Goal: Information Seeking & Learning: Check status

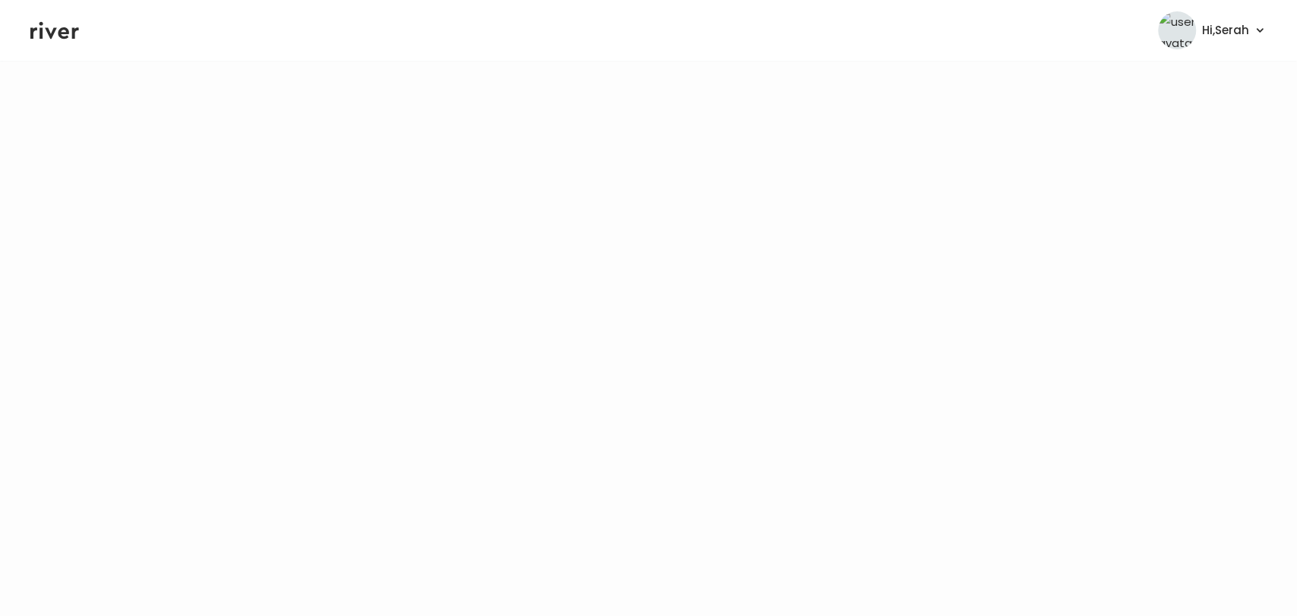
click at [43, 29] on icon at bounding box center [54, 30] width 49 height 23
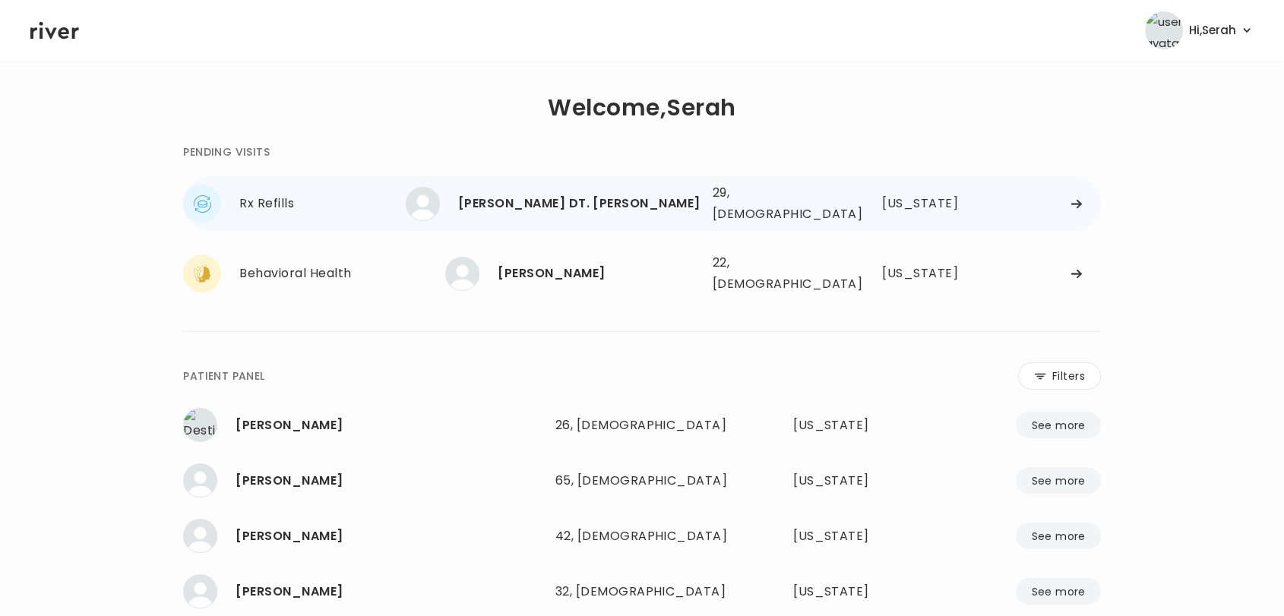
click at [555, 197] on div "[PERSON_NAME] DT. [PERSON_NAME]" at bounding box center [579, 203] width 242 height 21
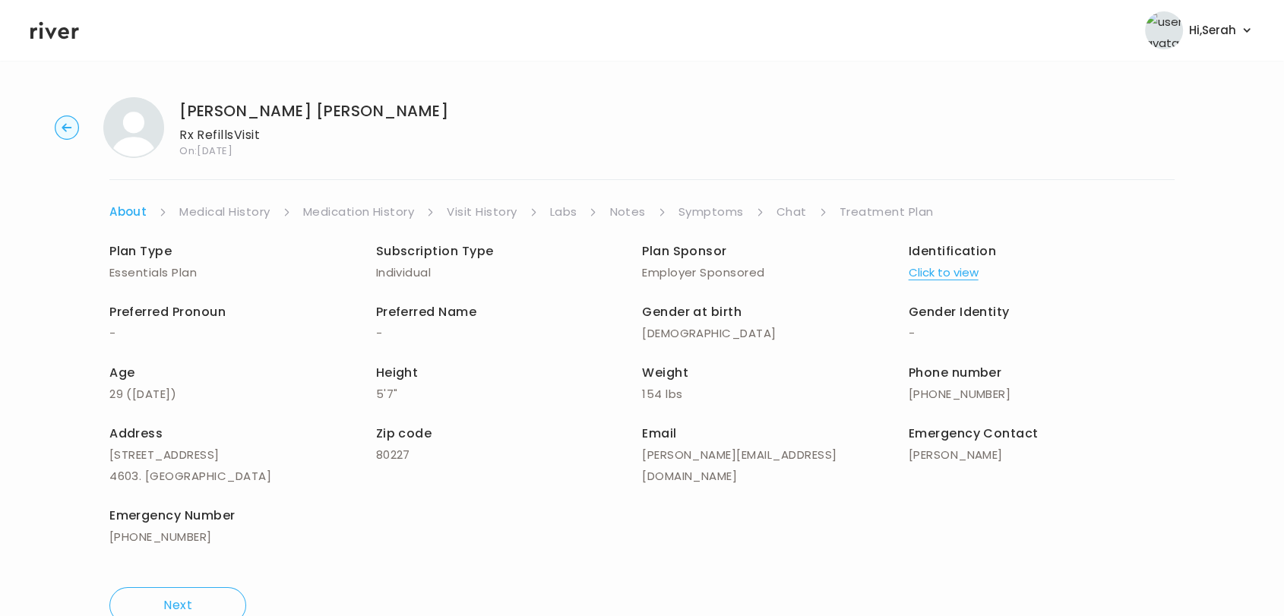
click at [223, 221] on link "Medical History" at bounding box center [224, 211] width 90 height 21
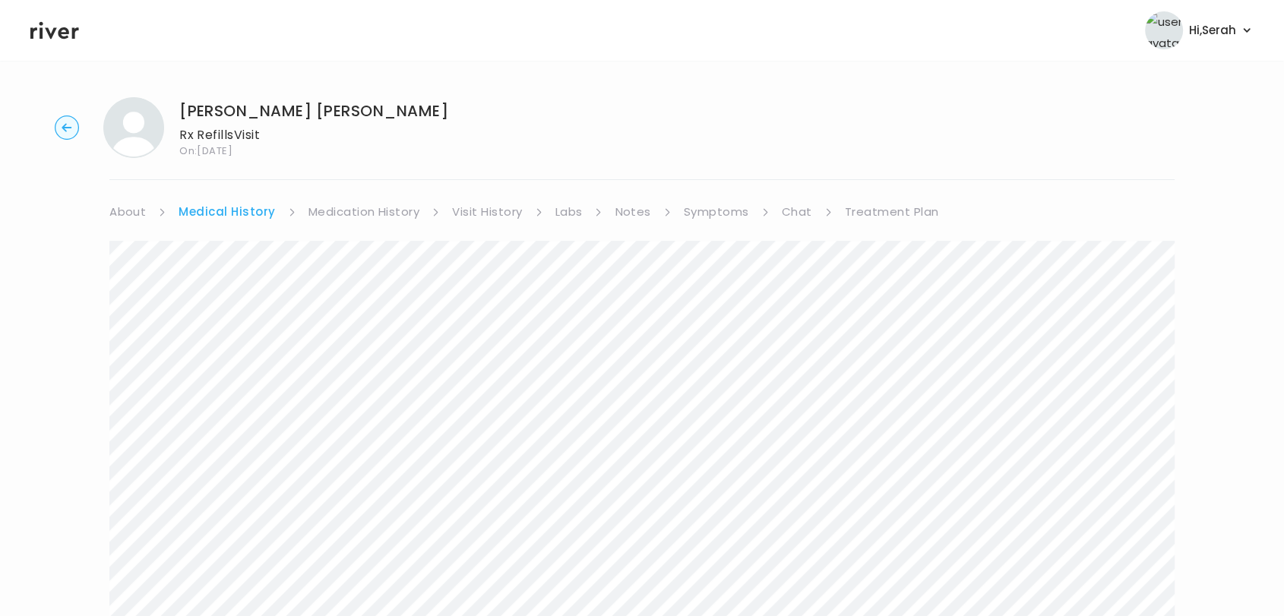
click at [332, 206] on link "Medication History" at bounding box center [364, 211] width 112 height 21
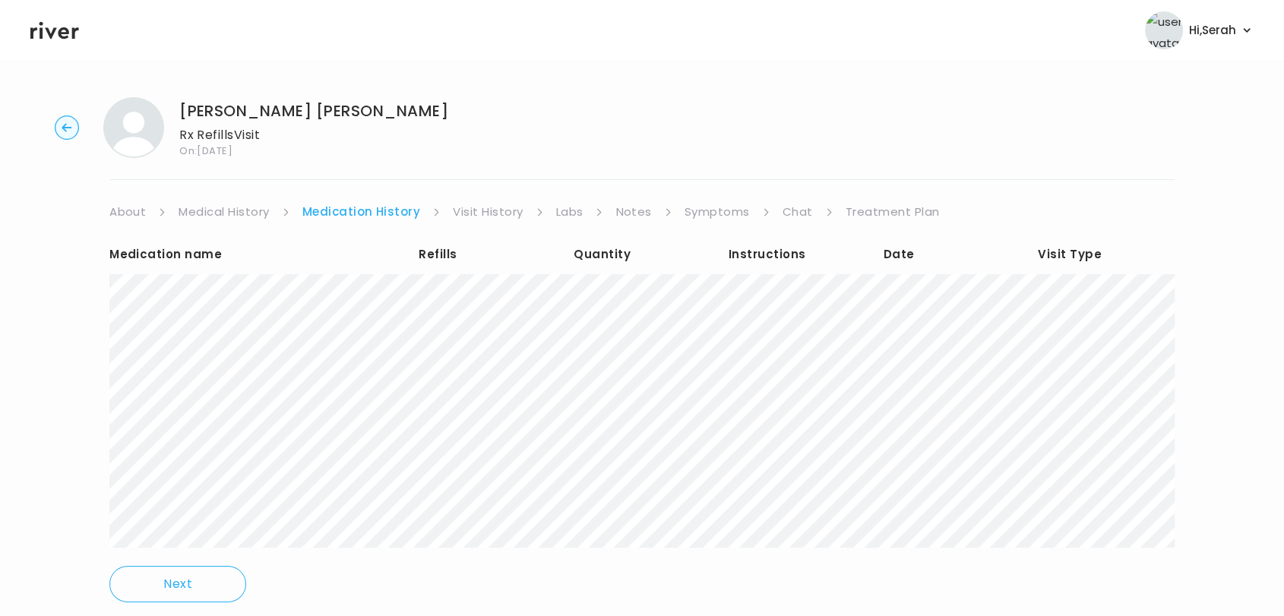
click at [707, 214] on link "Symptoms" at bounding box center [717, 211] width 65 height 21
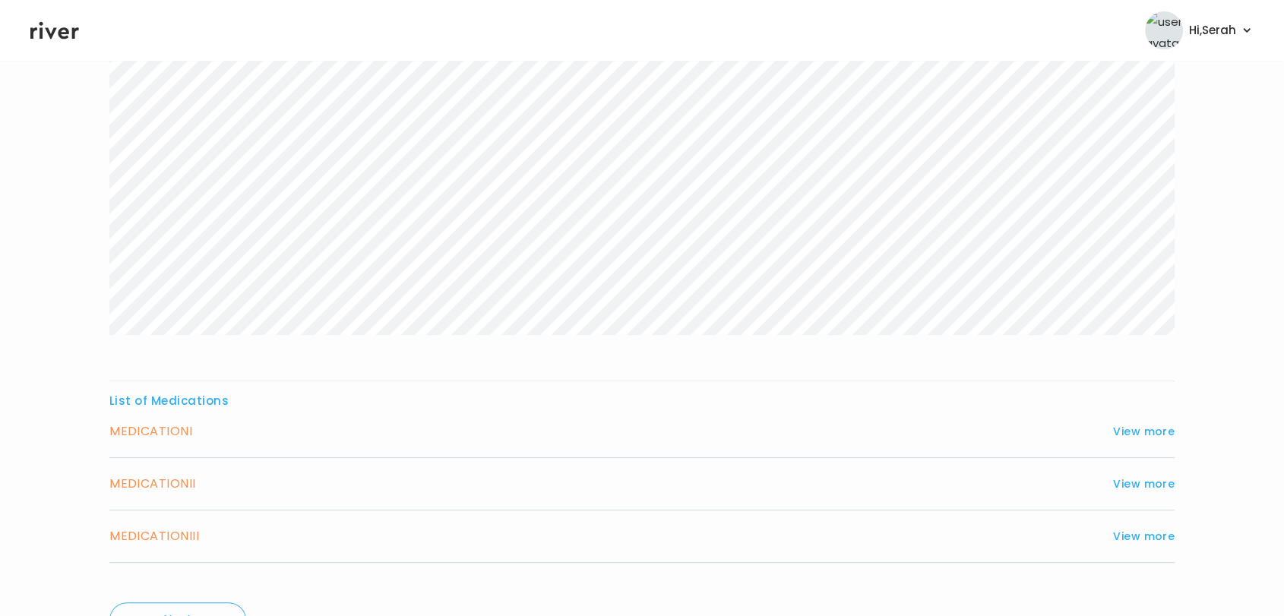
scroll to position [371, 0]
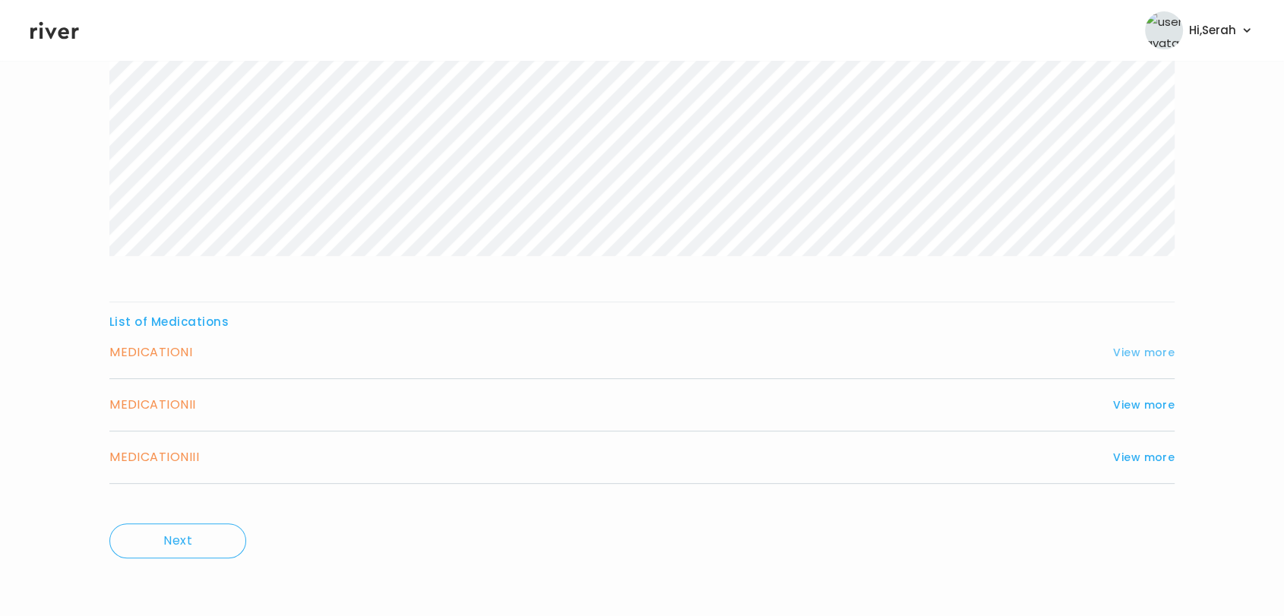
click at [1132, 356] on button "View more" at bounding box center [1144, 352] width 62 height 18
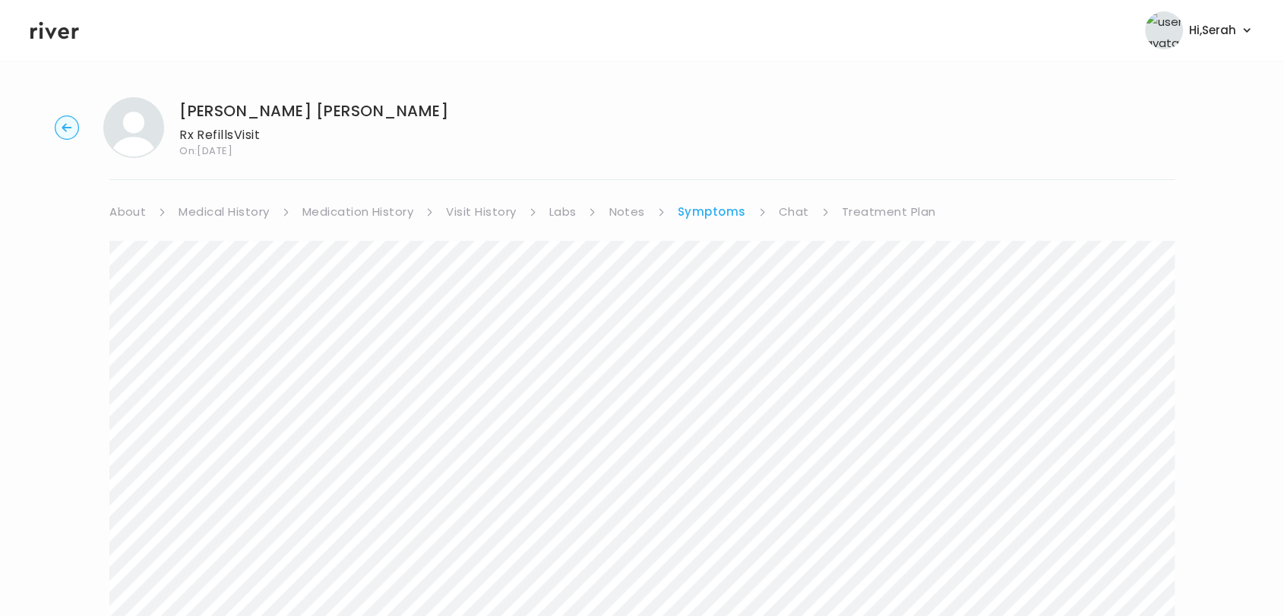
scroll to position [0, 0]
click at [359, 201] on link "Medication History" at bounding box center [358, 211] width 112 height 21
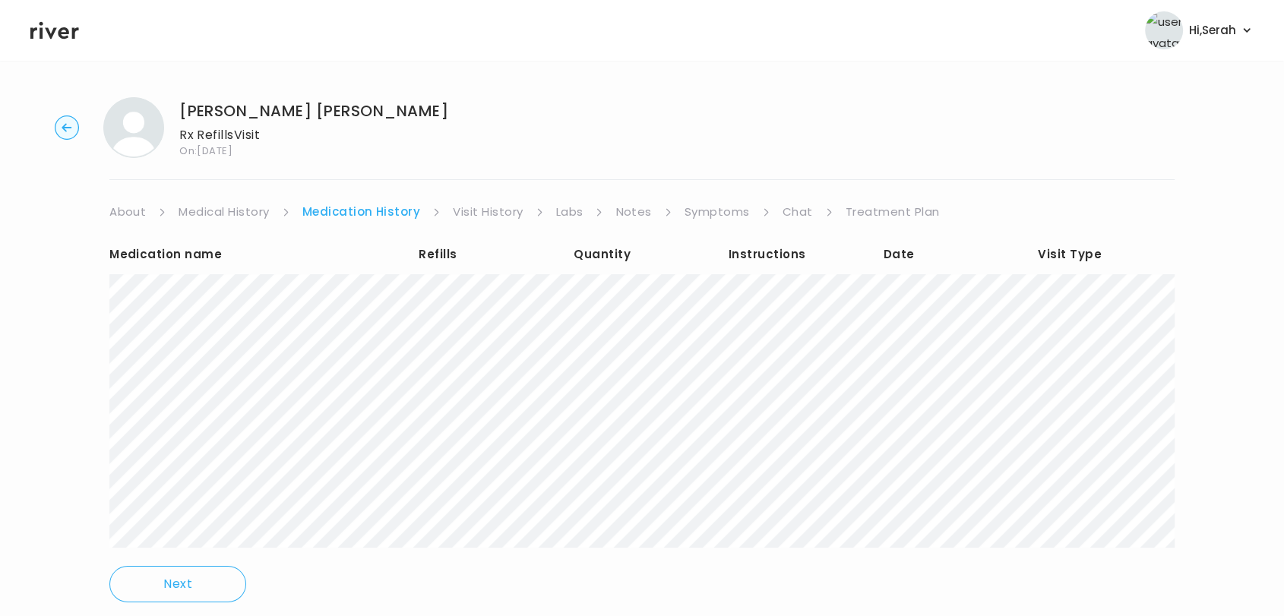
click at [631, 210] on link "Notes" at bounding box center [633, 211] width 36 height 21
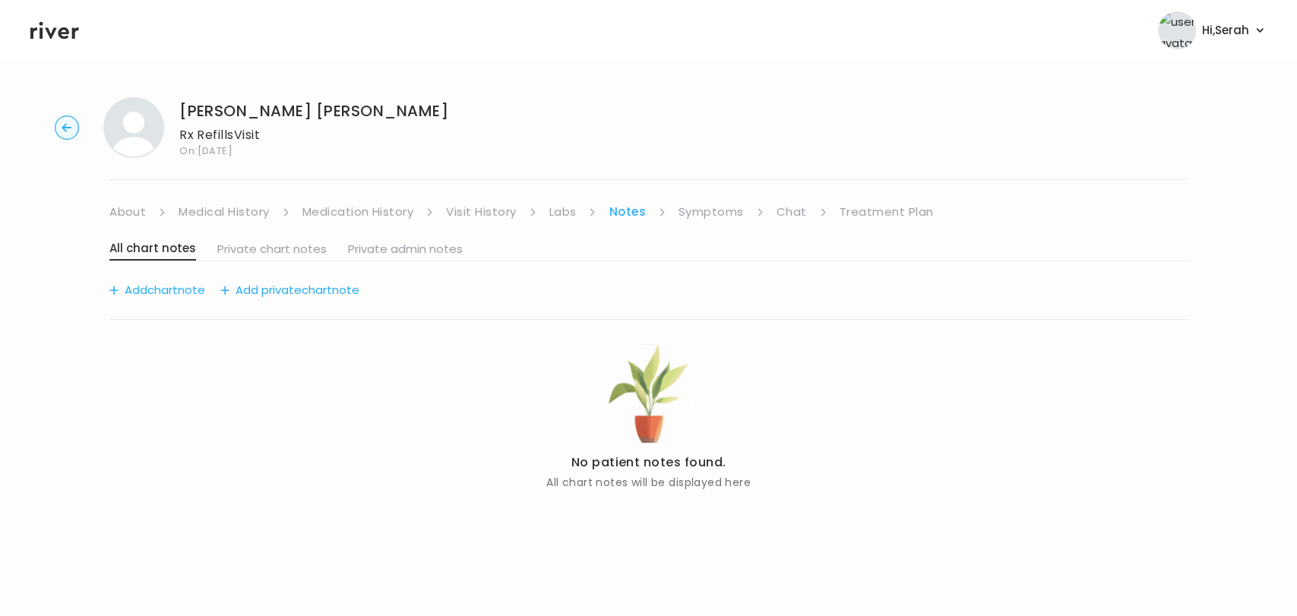
click at [395, 208] on link "Medication History" at bounding box center [358, 211] width 112 height 21
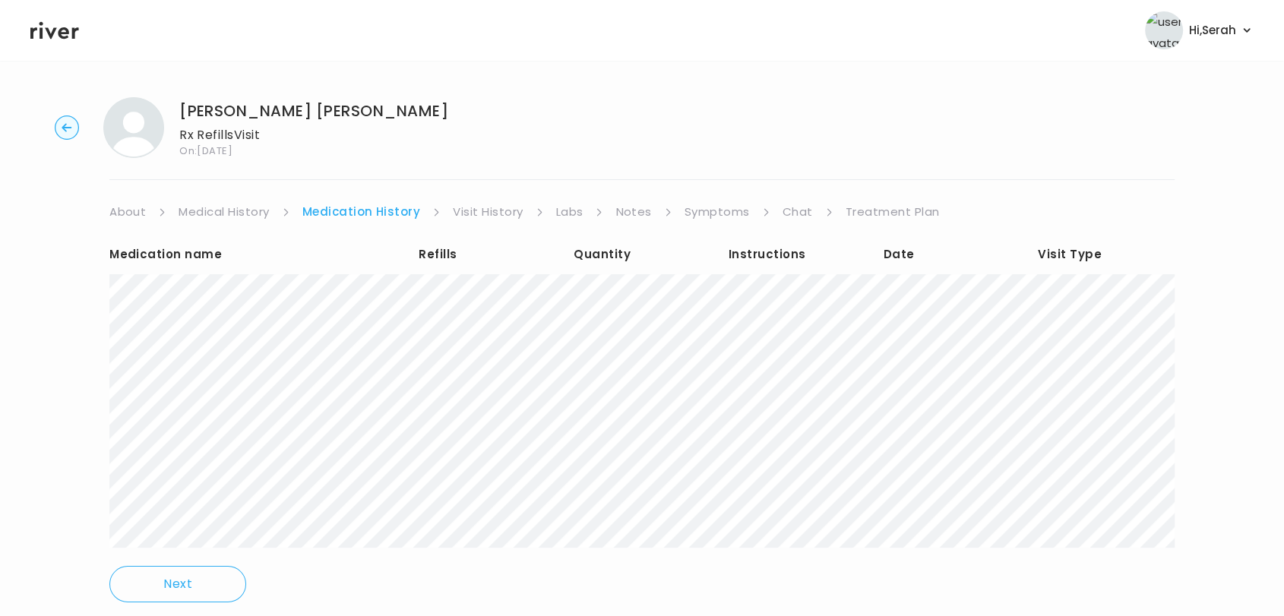
click at [480, 207] on link "Visit History" at bounding box center [488, 211] width 70 height 21
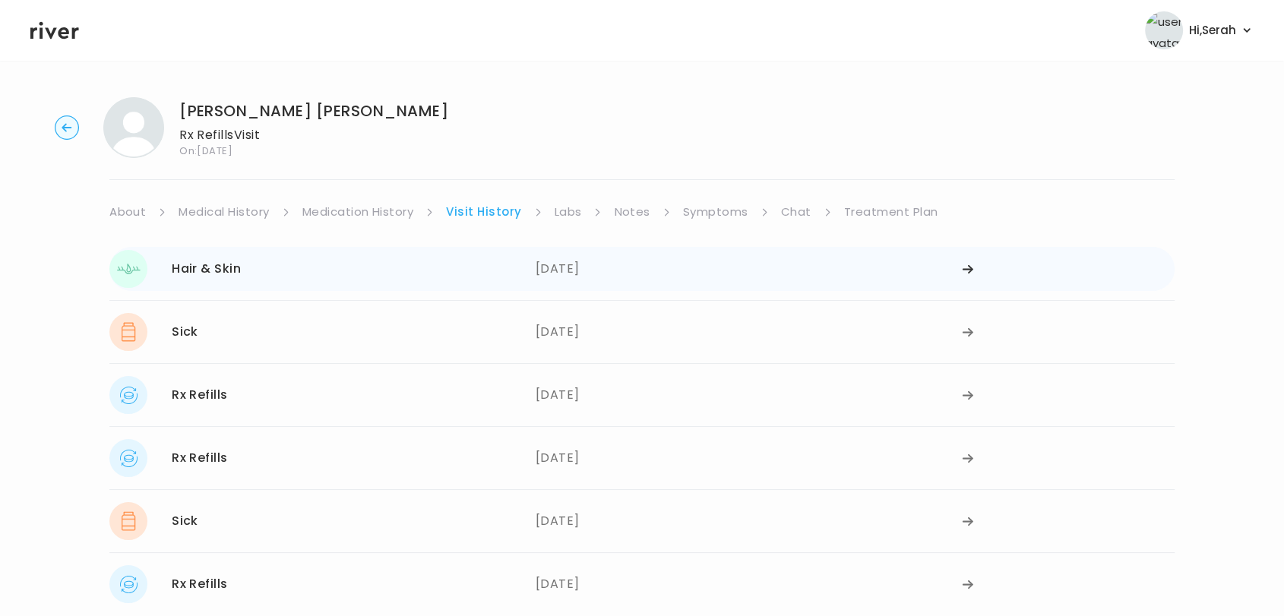
click at [430, 274] on div "Hair & Skin [DATE]" at bounding box center [322, 269] width 426 height 38
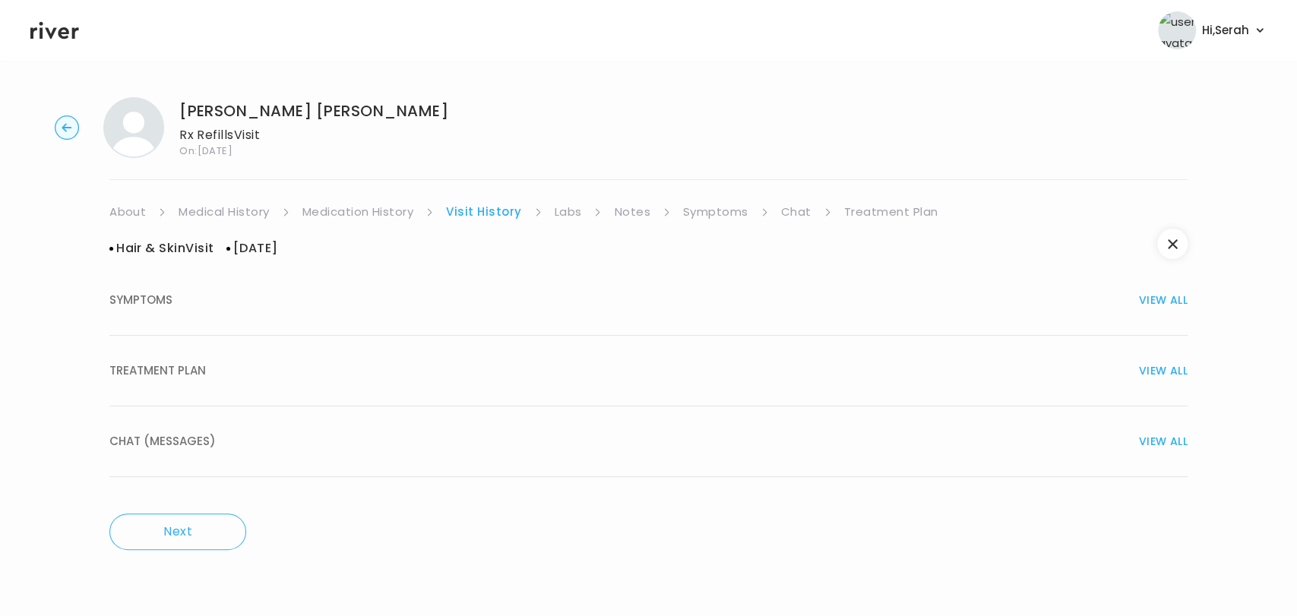
click at [456, 378] on div "TREATMENT PLAN VIEW ALL" at bounding box center [648, 370] width 1078 height 21
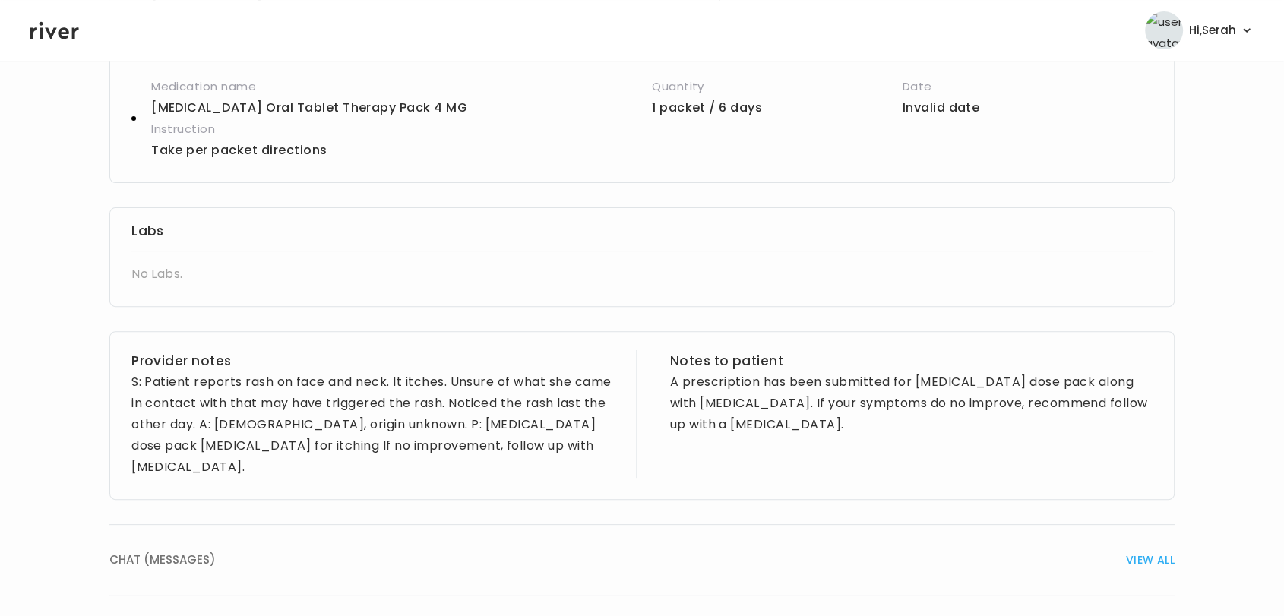
scroll to position [65, 0]
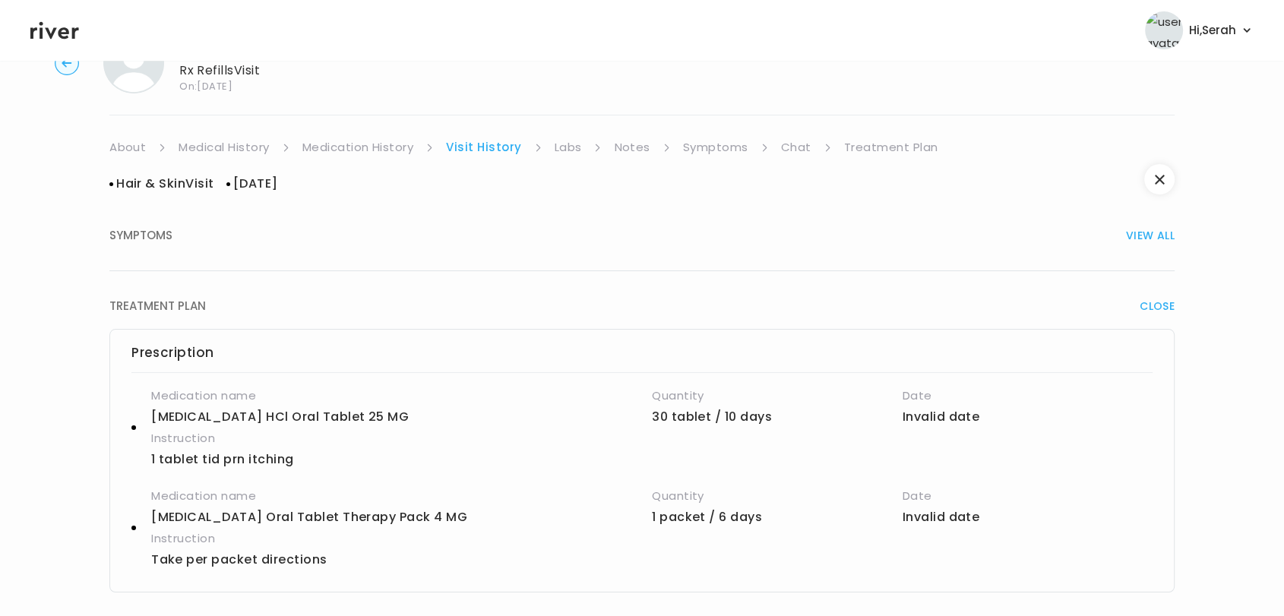
click at [703, 147] on link "Symptoms" at bounding box center [715, 147] width 65 height 21
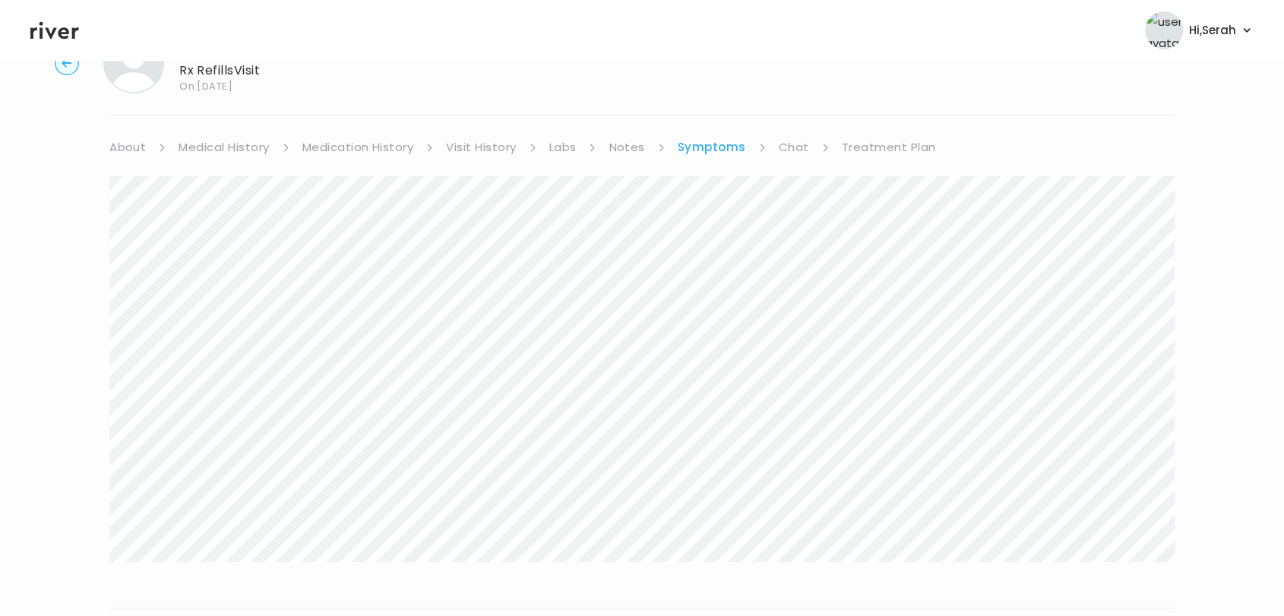
click at [796, 151] on link "Chat" at bounding box center [794, 147] width 30 height 21
click at [720, 147] on link "Symptoms" at bounding box center [710, 147] width 65 height 21
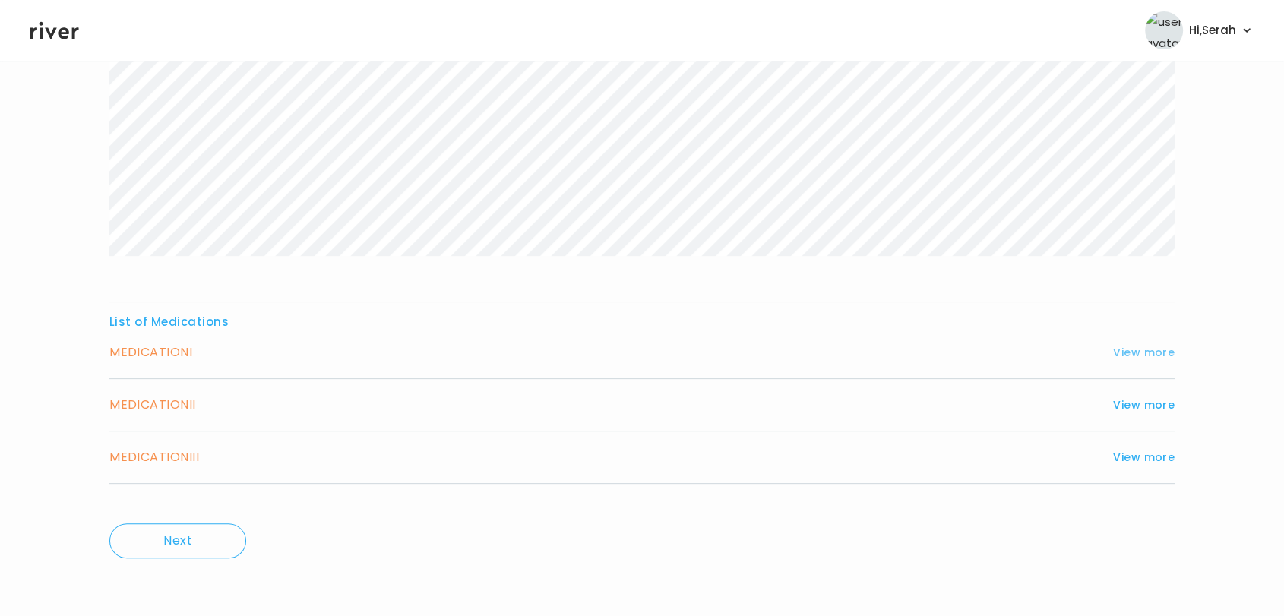
click at [1136, 348] on button "View more" at bounding box center [1144, 352] width 62 height 18
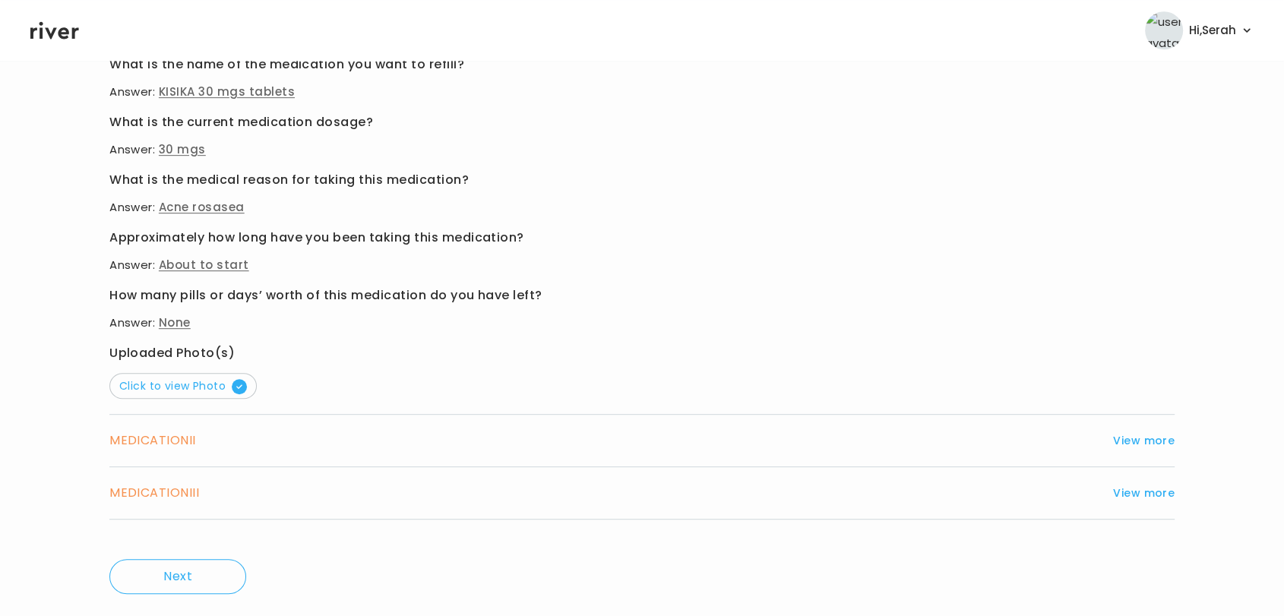
scroll to position [802, 0]
click at [224, 385] on span "Click to view Photo" at bounding box center [183, 385] width 128 height 15
click at [1163, 434] on button "View more" at bounding box center [1144, 440] width 62 height 18
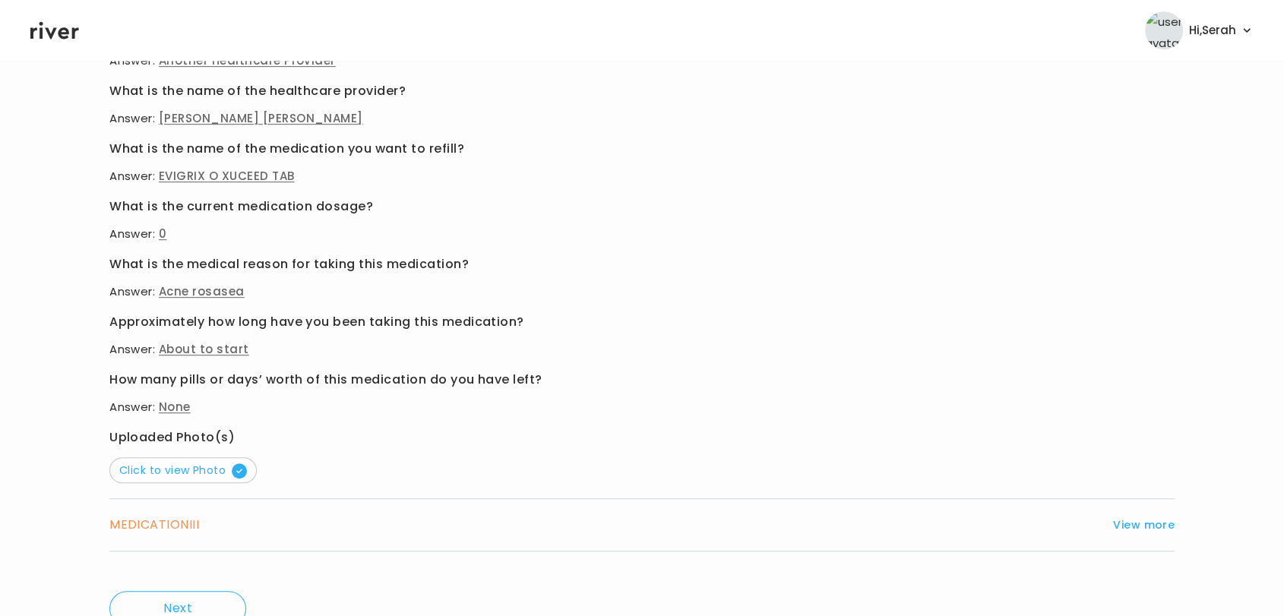
scroll to position [766, 0]
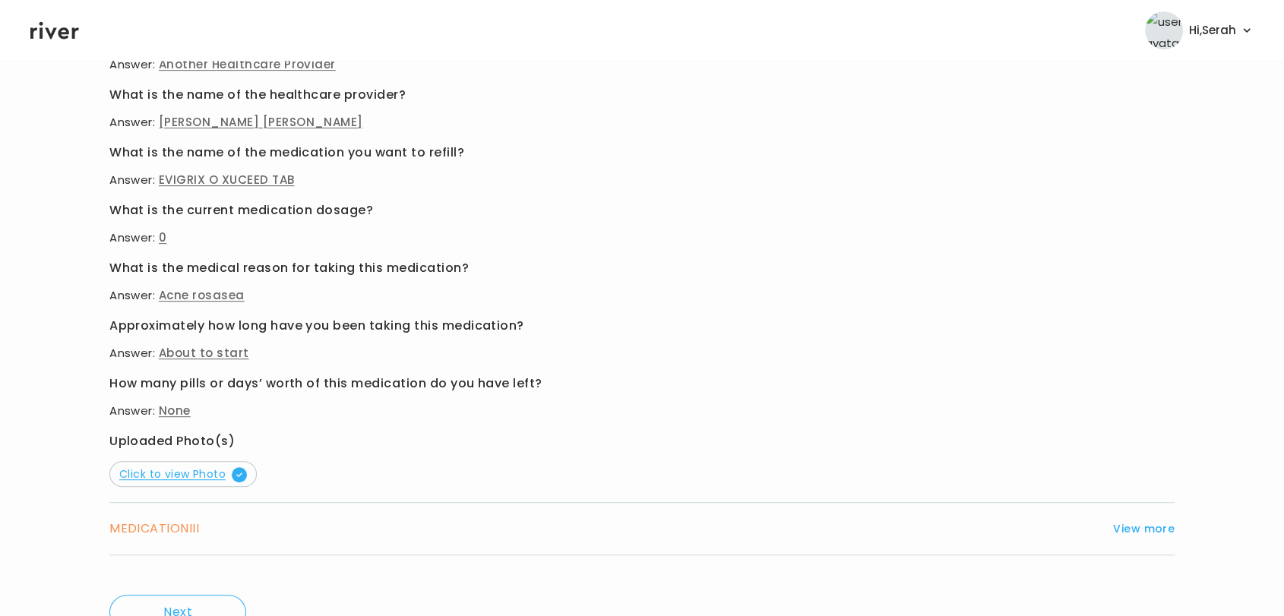
click at [172, 471] on span "Click to view Photo" at bounding box center [183, 473] width 128 height 15
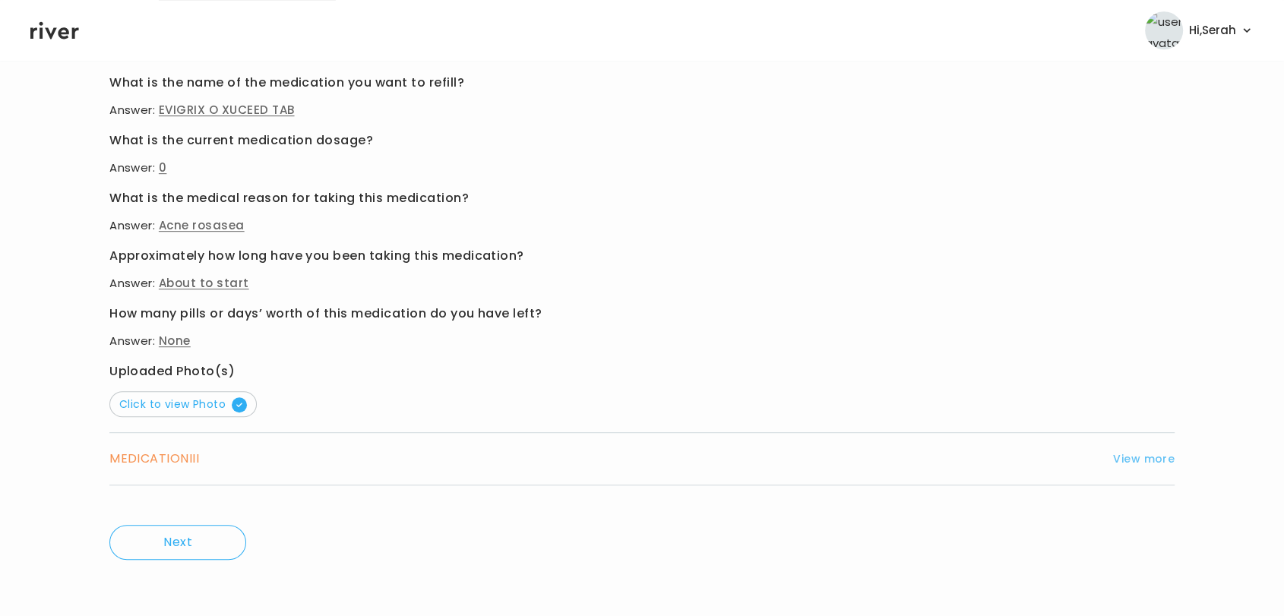
click at [1149, 457] on button "View more" at bounding box center [1144, 459] width 62 height 18
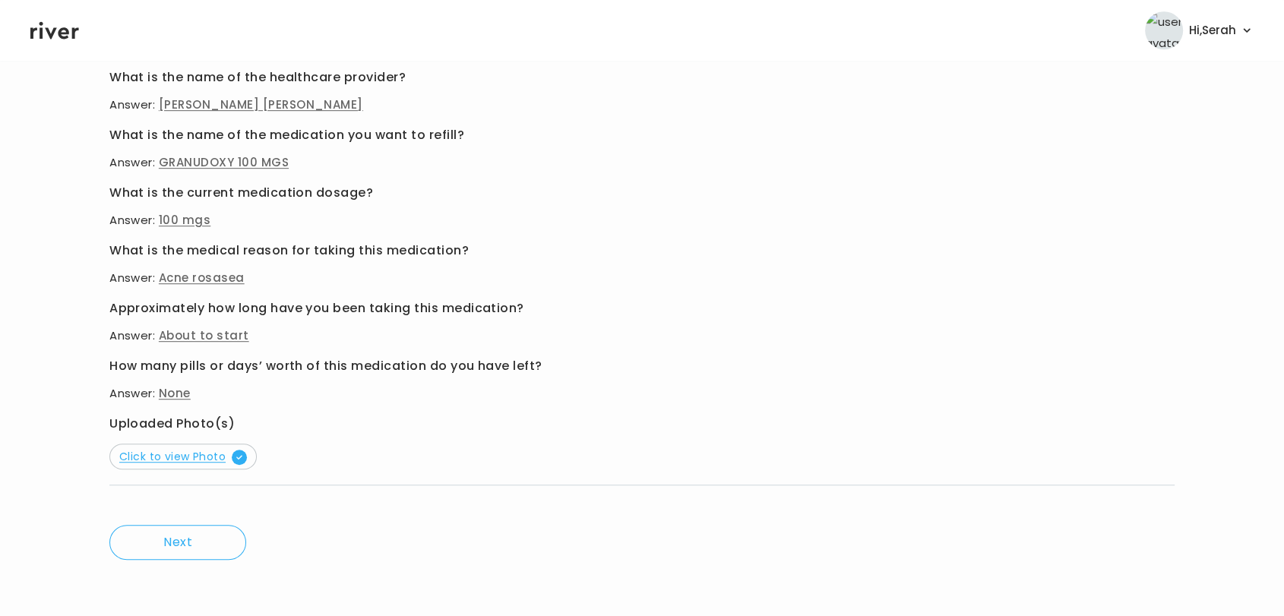
click at [213, 461] on span "Click to view Photo" at bounding box center [183, 456] width 128 height 15
